Goal: Information Seeking & Learning: Learn about a topic

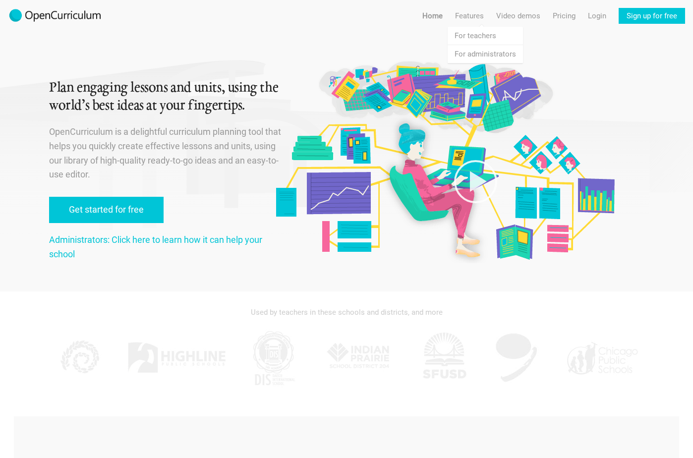
click at [480, 38] on link "Features For teachers" at bounding box center [484, 36] width 75 height 18
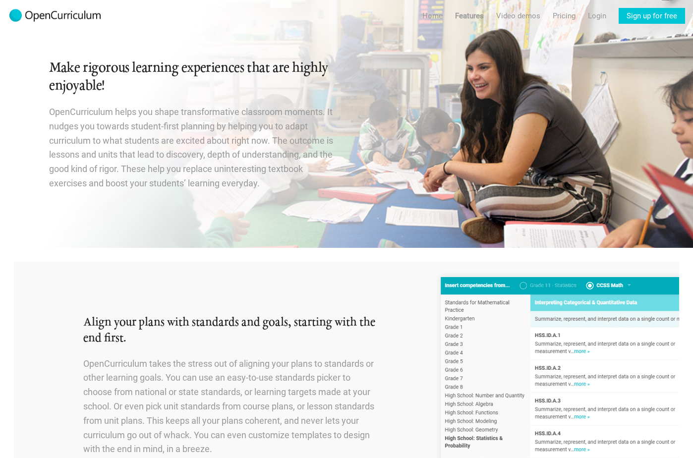
click at [566, 19] on link "Pricing" at bounding box center [564, 16] width 23 height 16
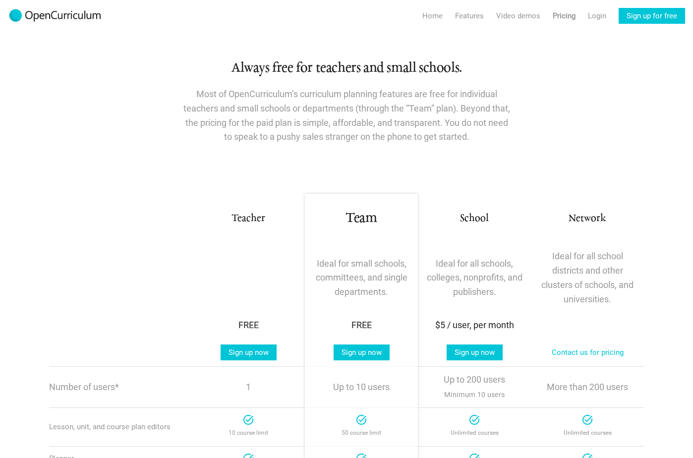
click at [512, 18] on link "Video demos" at bounding box center [518, 16] width 44 height 16
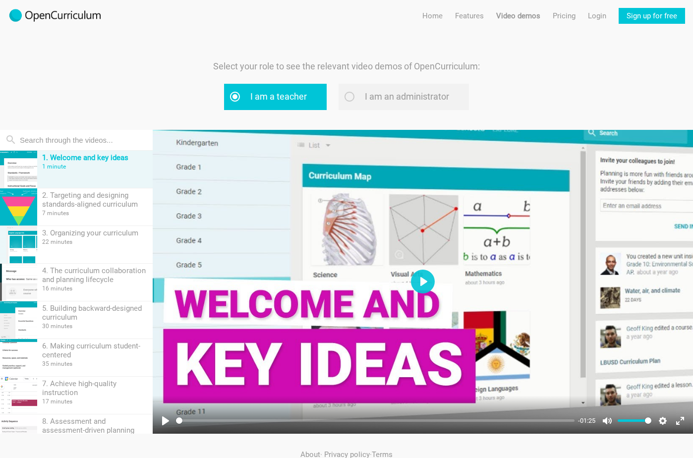
click at [658, 16] on link "Sign up for free" at bounding box center [651, 16] width 66 height 16
